Goal: Transaction & Acquisition: Purchase product/service

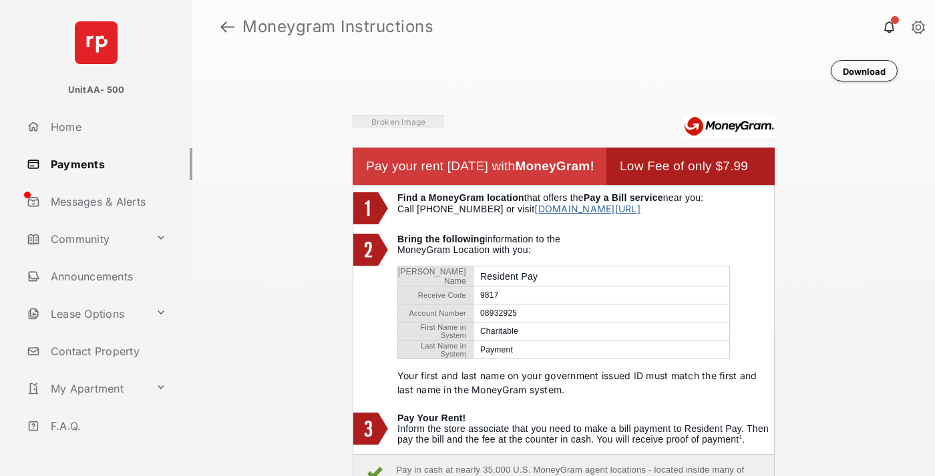
click at [227, 27] on link at bounding box center [227, 27] width 14 height 32
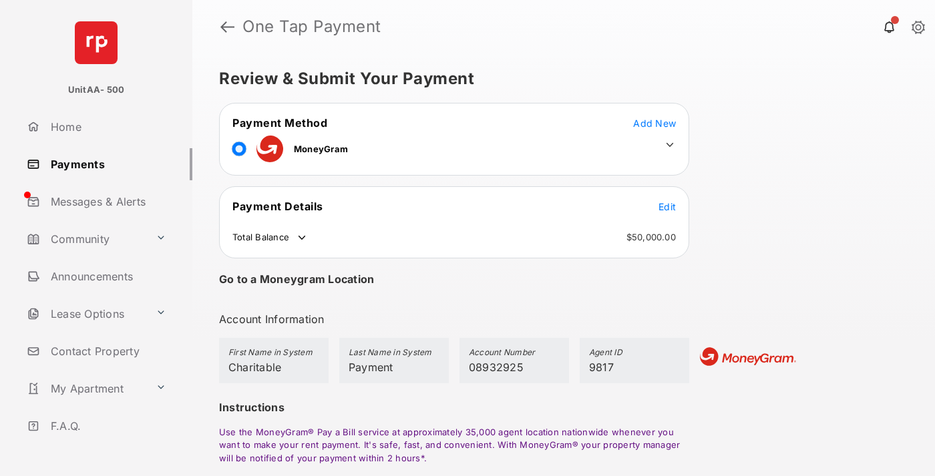
click at [667, 206] on span "Edit" at bounding box center [667, 206] width 17 height 11
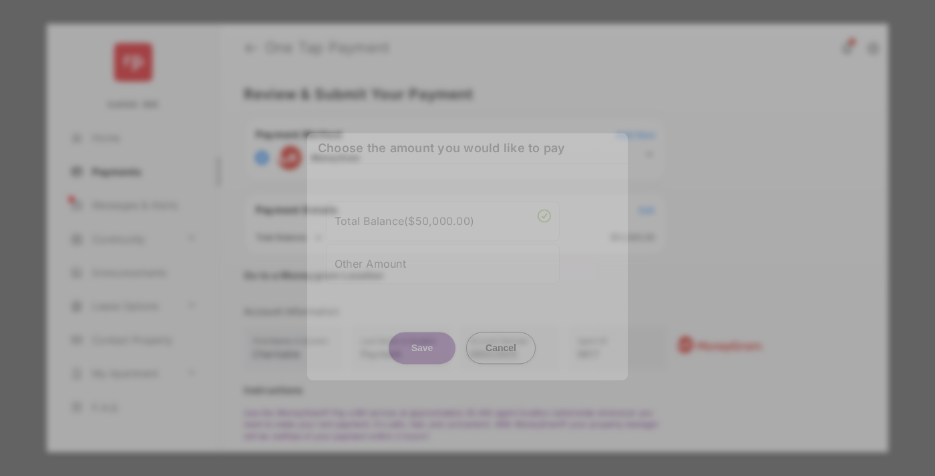
click at [443, 263] on div "Other Amount" at bounding box center [443, 264] width 216 height 23
type input "****"
click at [422, 355] on button "Save" at bounding box center [422, 348] width 67 height 32
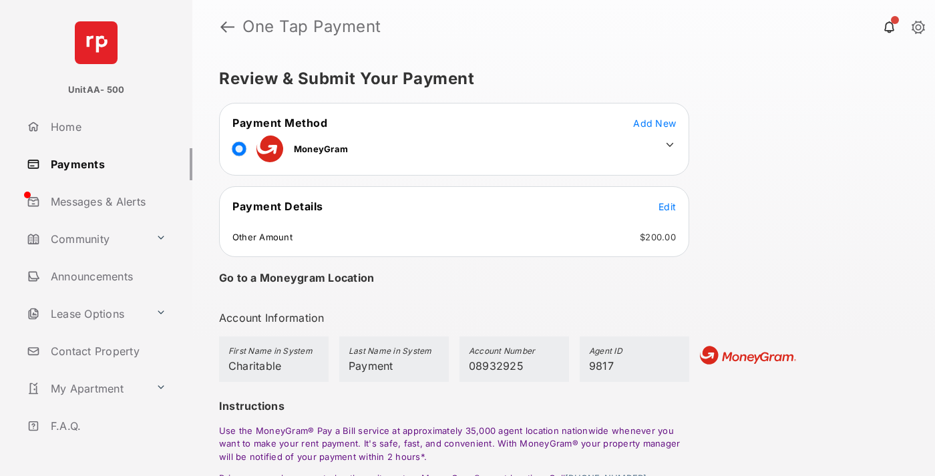
click at [670, 145] on icon at bounding box center [670, 145] width 12 height 12
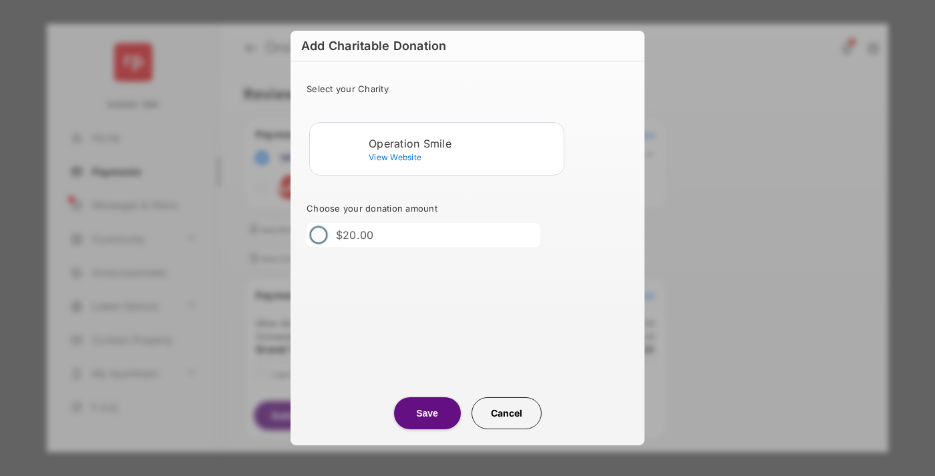
click at [464, 143] on div "Operation Smile" at bounding box center [464, 144] width 190 height 12
click at [427, 414] on button "Save" at bounding box center [427, 413] width 67 height 32
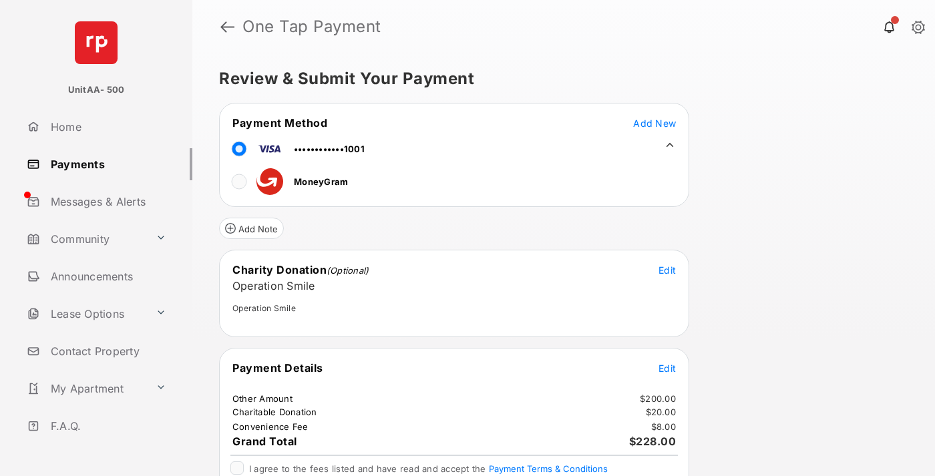
click at [667, 368] on span "Edit" at bounding box center [667, 368] width 17 height 11
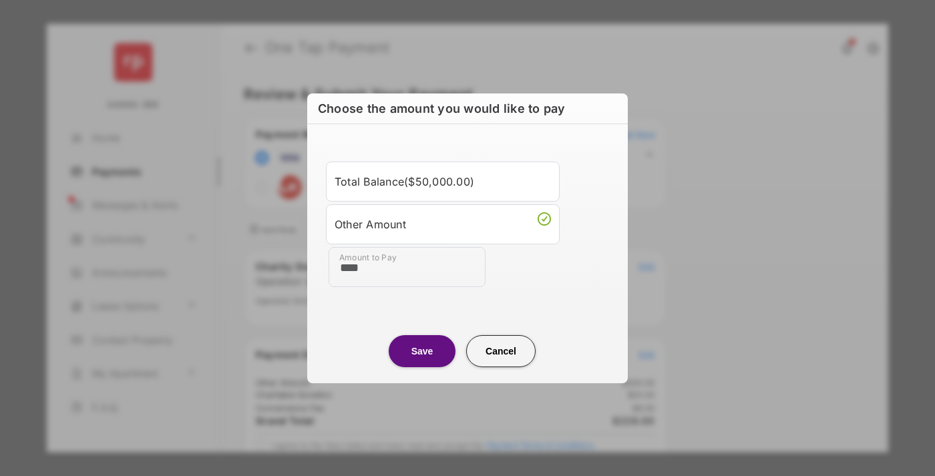
click at [422, 351] on button "Save" at bounding box center [422, 351] width 67 height 32
